Goal: Obtain resource: Obtain resource

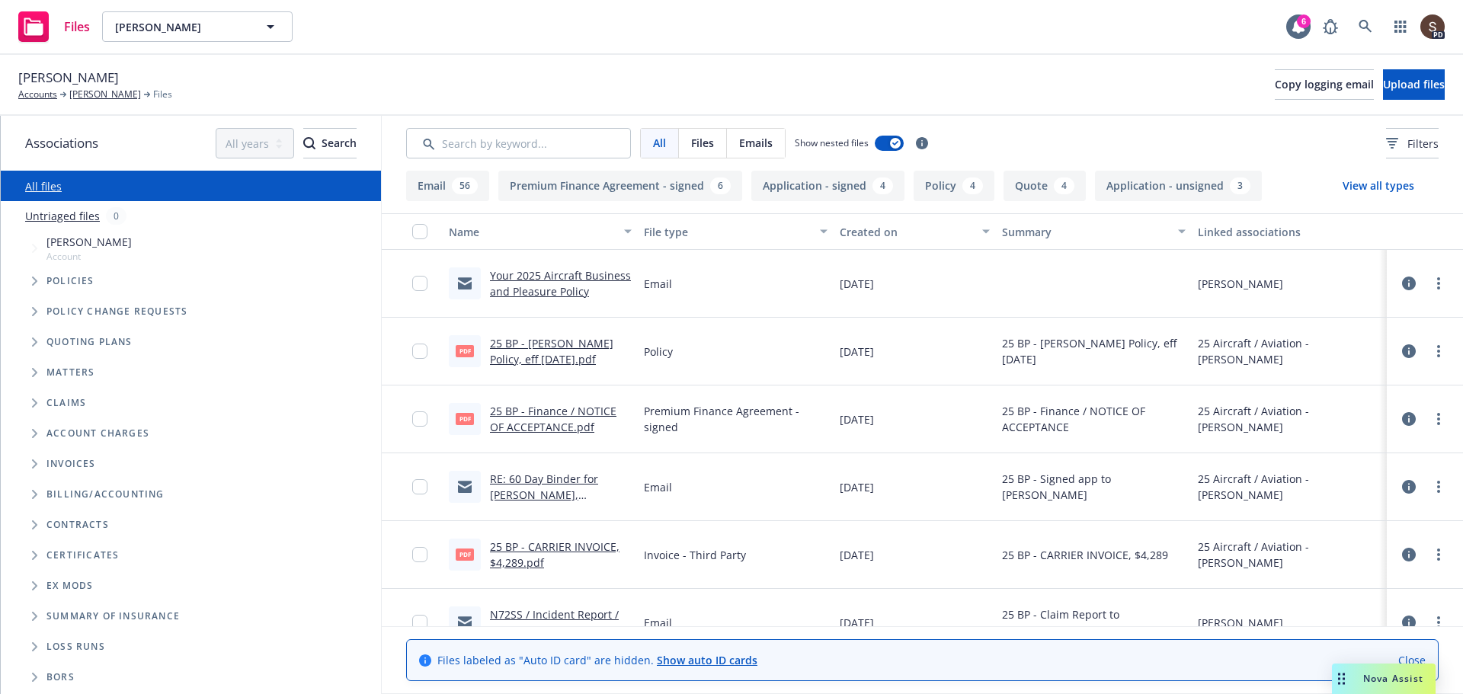
scroll to position [76, 0]
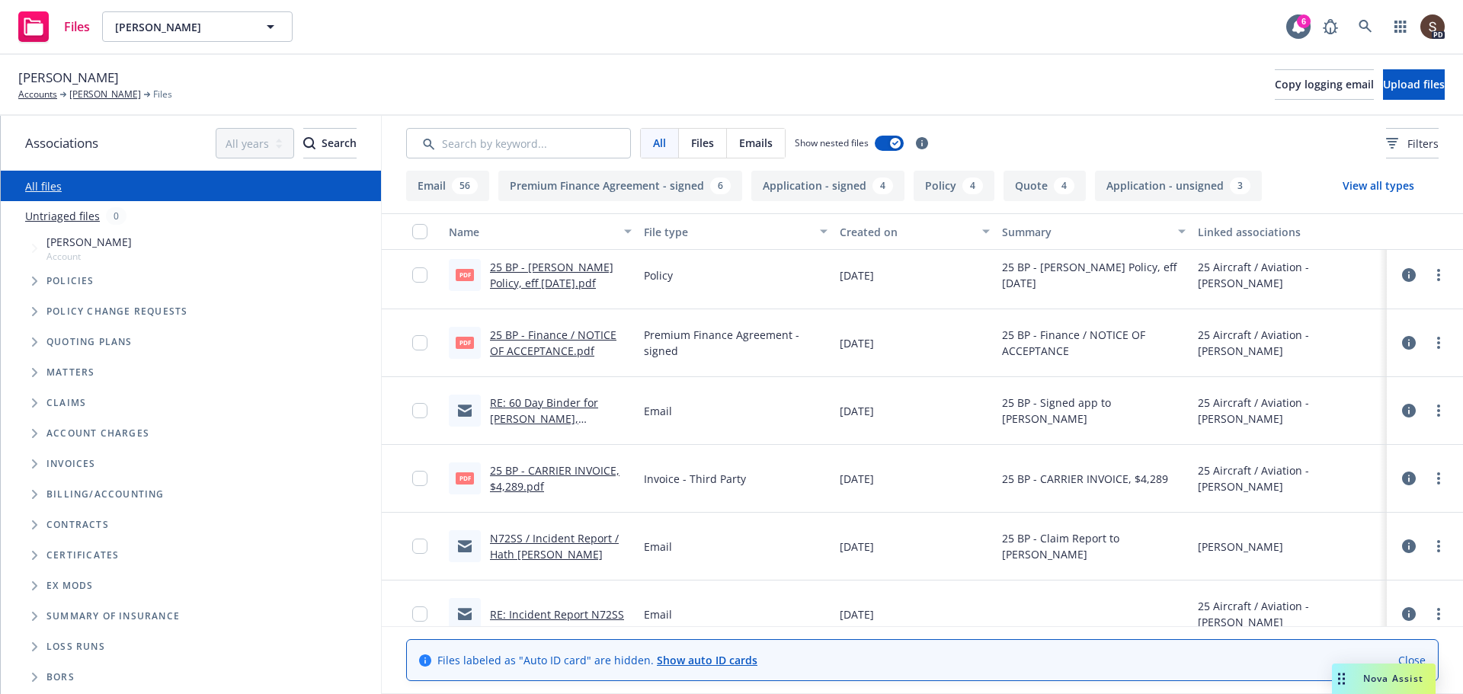
click at [567, 539] on link "N72SS / Incident Report / Hath [PERSON_NAME]" at bounding box center [554, 546] width 129 height 30
